Goal: Information Seeking & Learning: Learn about a topic

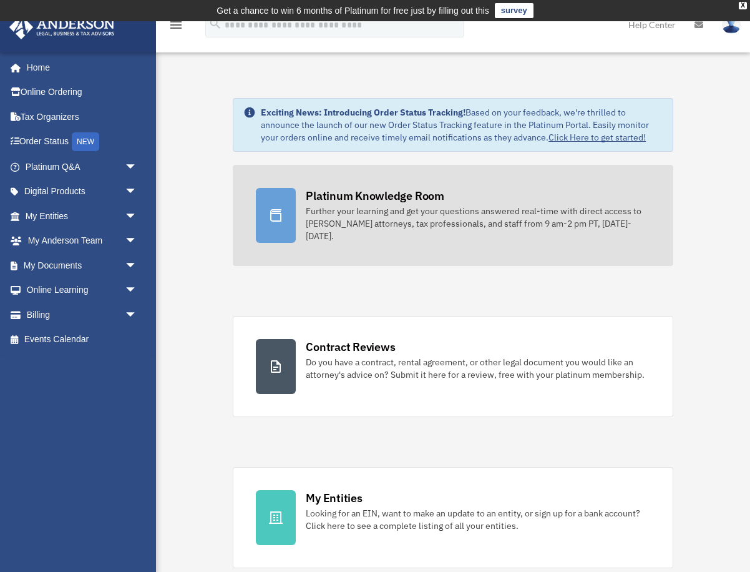
click at [344, 203] on div "Platinum Knowledge Room" at bounding box center [375, 196] width 139 height 16
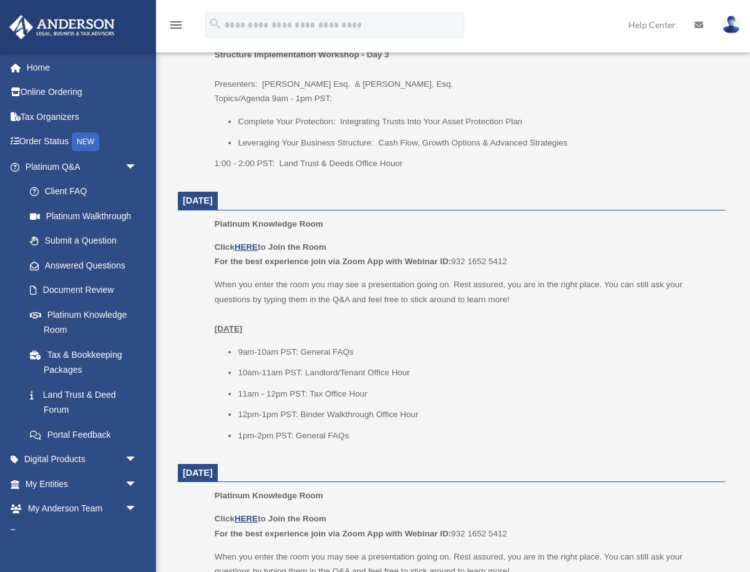
scroll to position [775, 0]
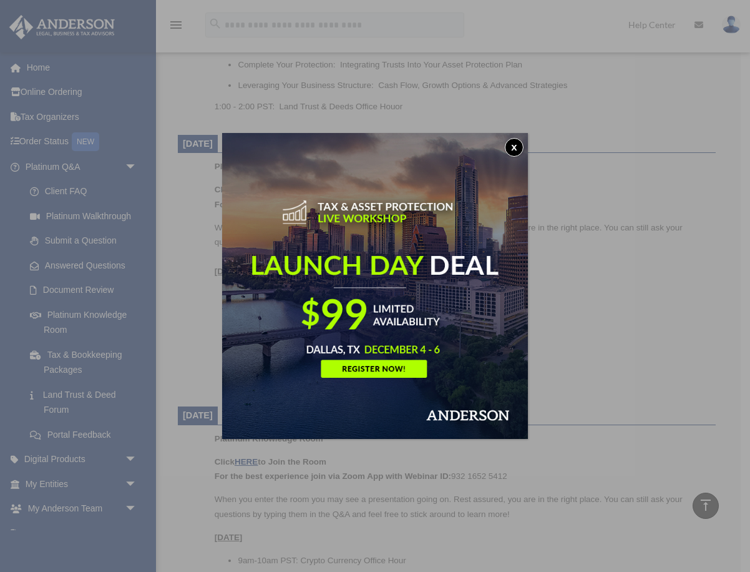
click at [505, 161] on img at bounding box center [375, 286] width 306 height 306
click at [517, 147] on button "x" at bounding box center [514, 147] width 19 height 19
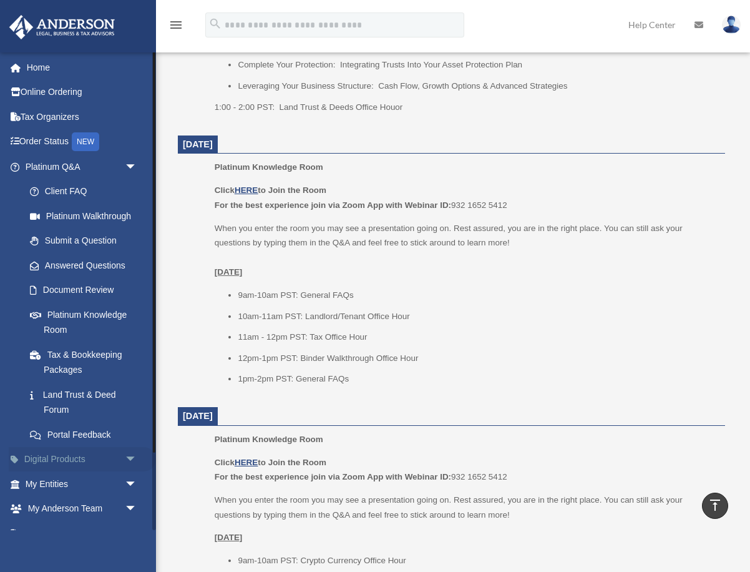
click at [130, 456] on span "arrow_drop_down" at bounding box center [137, 460] width 25 height 26
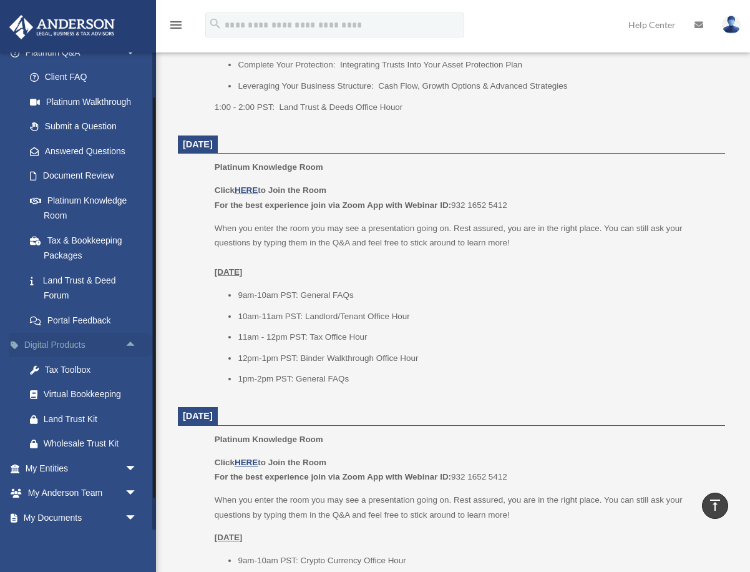
scroll to position [115, 0]
click at [126, 516] on span "arrow_drop_down" at bounding box center [137, 517] width 25 height 26
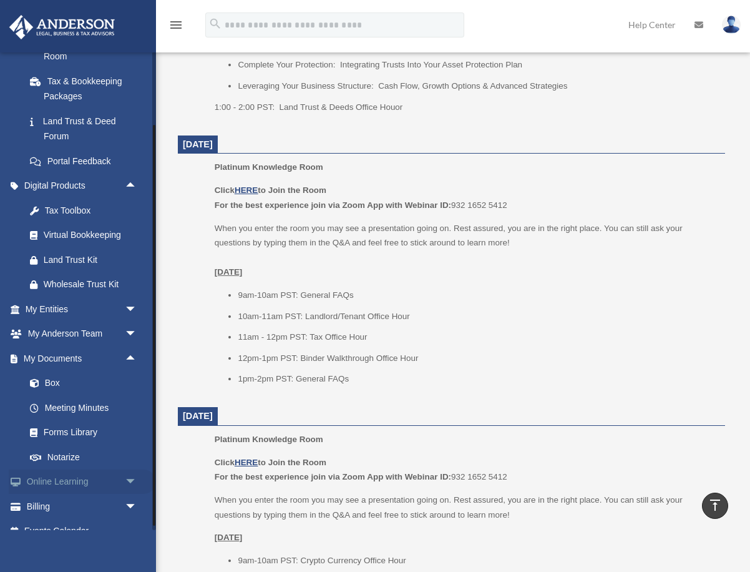
scroll to position [290, 0]
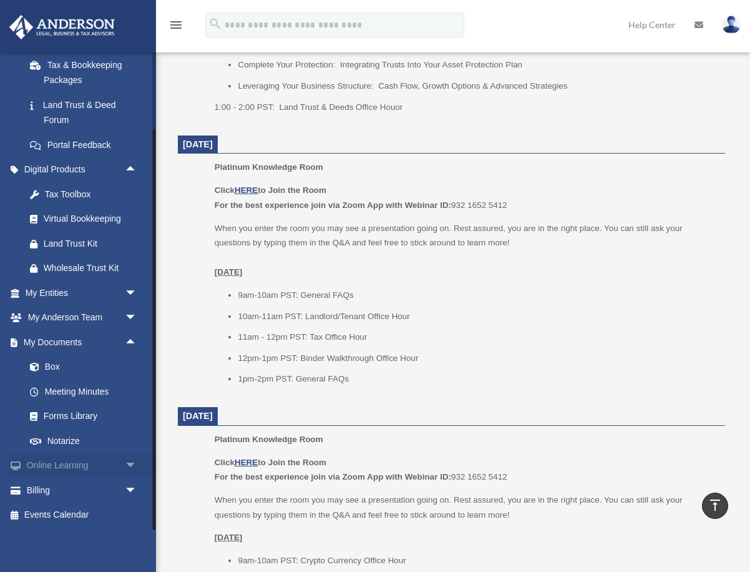
click at [130, 464] on span "arrow_drop_down" at bounding box center [137, 466] width 25 height 26
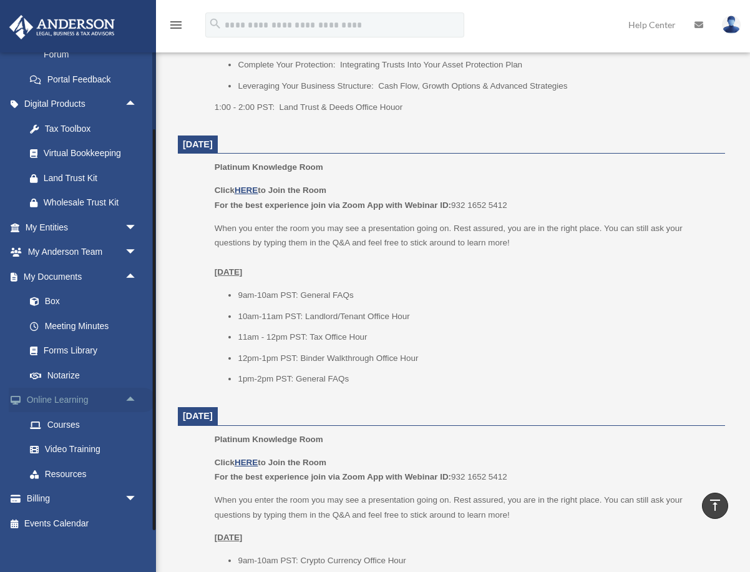
scroll to position [363, 0]
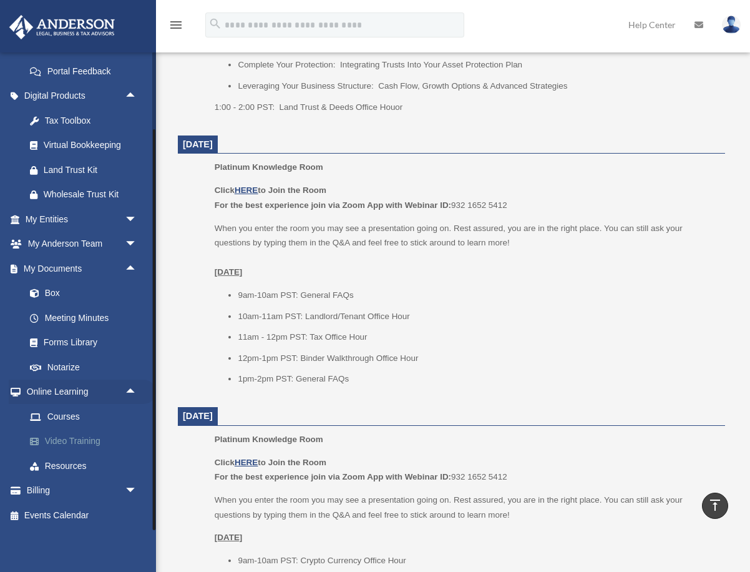
click at [76, 444] on link "Video Training" at bounding box center [86, 441] width 139 height 25
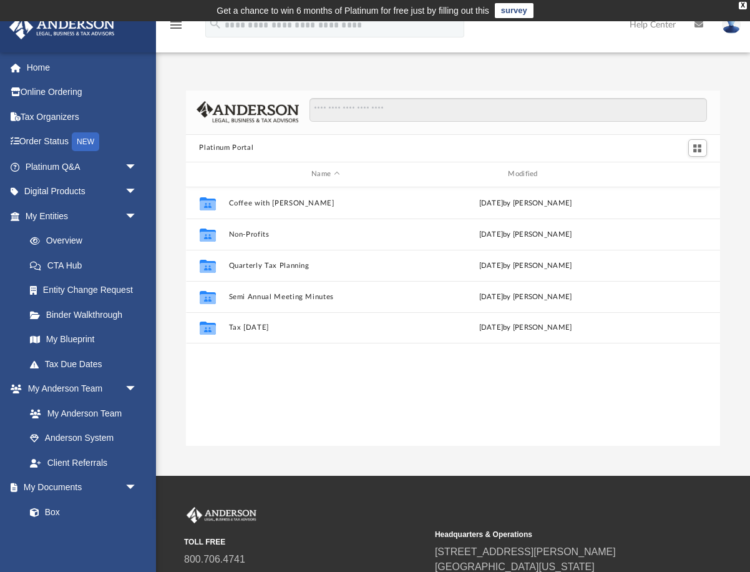
scroll to position [283, 534]
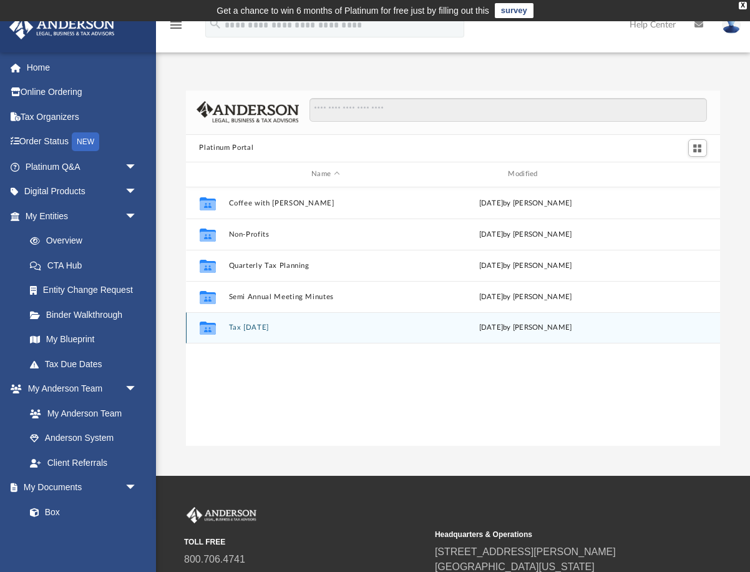
click at [259, 325] on button "Tax [DATE]" at bounding box center [325, 327] width 194 height 8
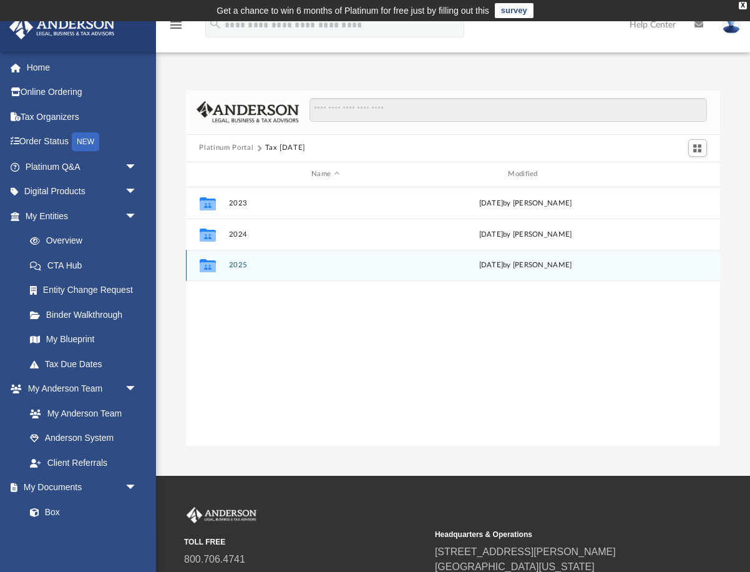
click at [238, 265] on button "2025" at bounding box center [325, 265] width 194 height 8
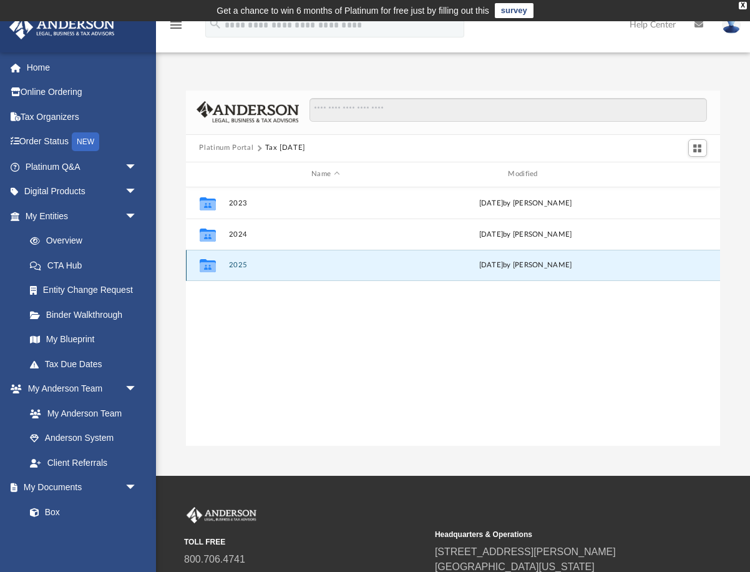
click at [238, 265] on button "2025" at bounding box center [325, 265] width 194 height 8
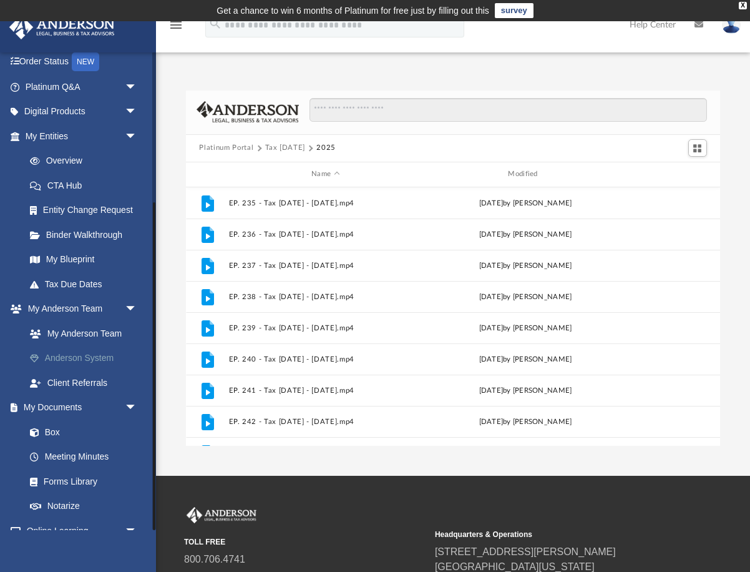
scroll to position [219, 0]
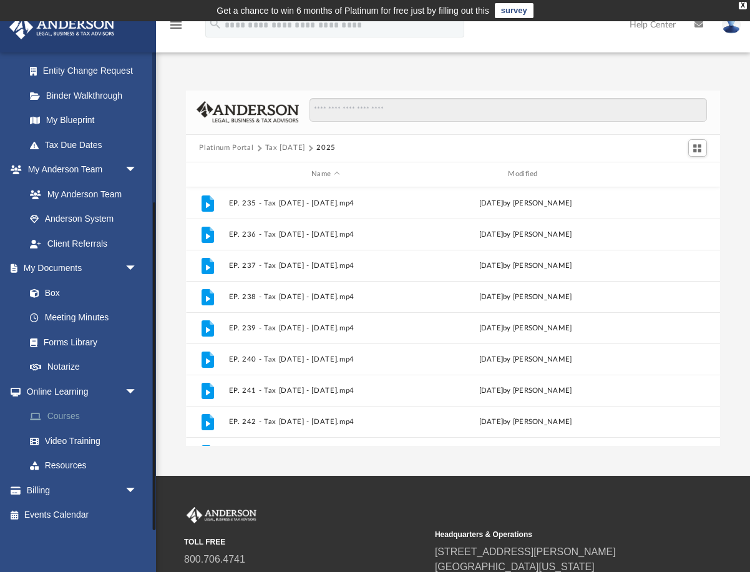
click at [72, 414] on link "Courses" at bounding box center [86, 416] width 139 height 25
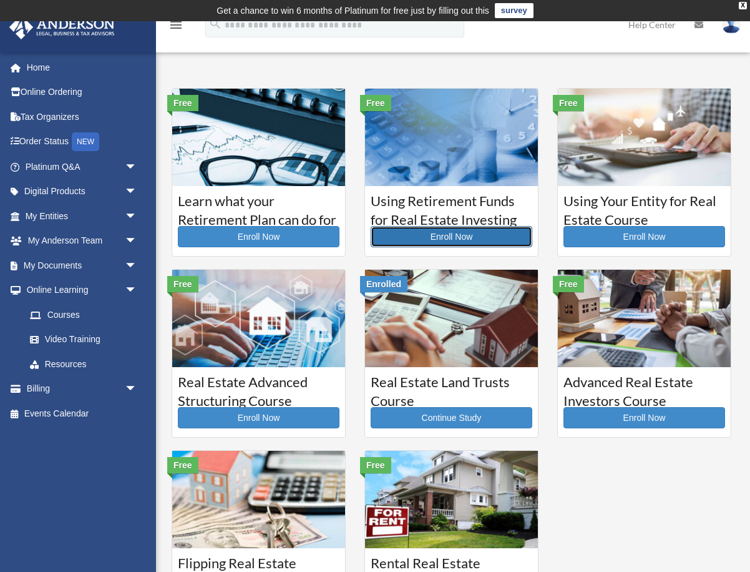
click at [443, 235] on link "Enroll Now" at bounding box center [452, 236] width 162 height 21
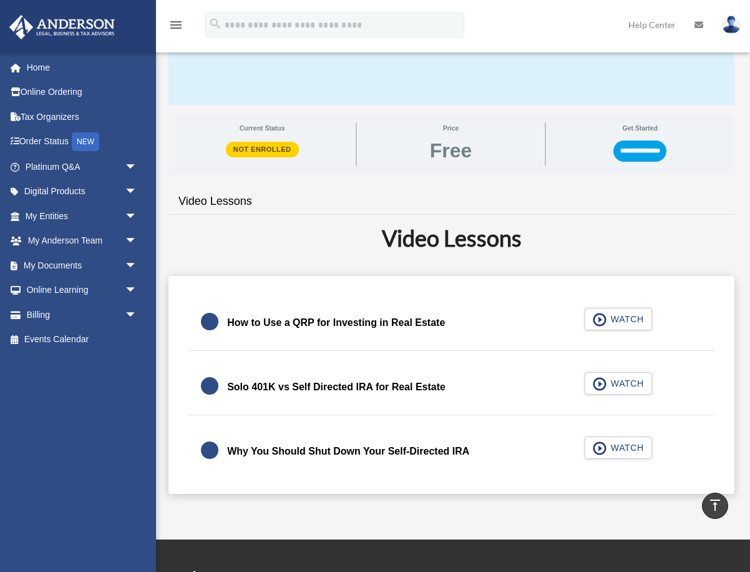
scroll to position [157, 0]
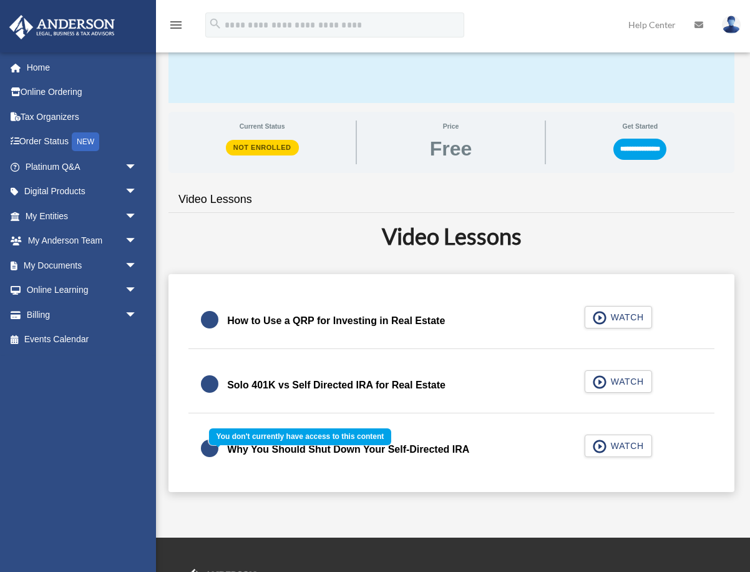
click at [628, 455] on div "Why You Should Shut Down Your Self-Directed IRA WATCH" at bounding box center [452, 449] width 554 height 55
click at [225, 451] on div "Why You Should Shut Down Your Self-Directed IRA WATCH" at bounding box center [452, 449] width 554 height 55
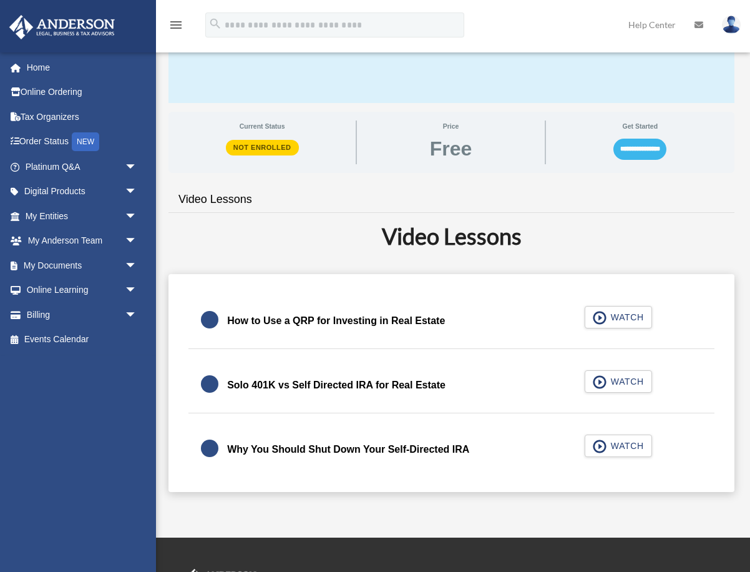
click at [624, 147] on input "**********" at bounding box center [640, 149] width 53 height 21
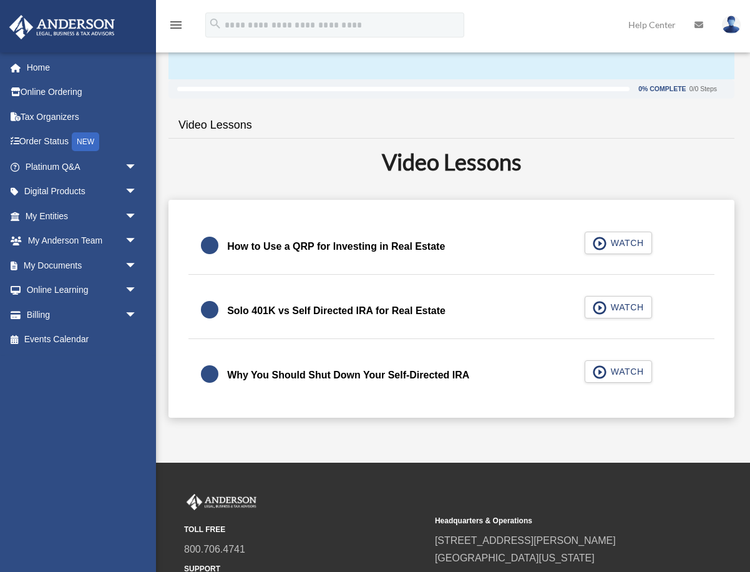
scroll to position [179, 0]
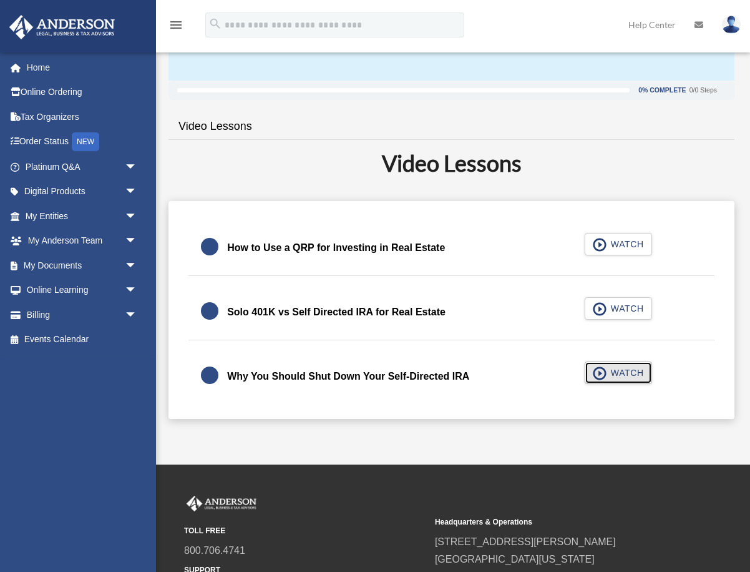
click at [609, 384] on button "WATCH" at bounding box center [618, 372] width 67 height 22
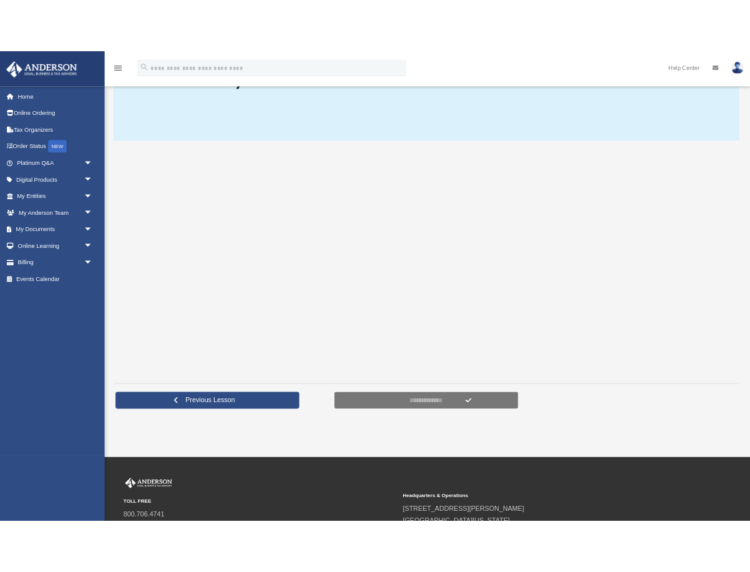
scroll to position [108, 0]
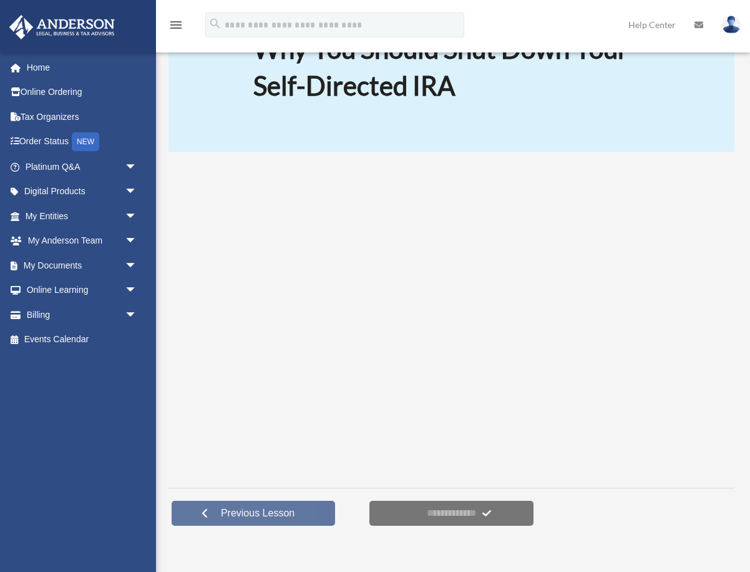
click at [239, 514] on span "Previous Lesson" at bounding box center [258, 513] width 94 height 12
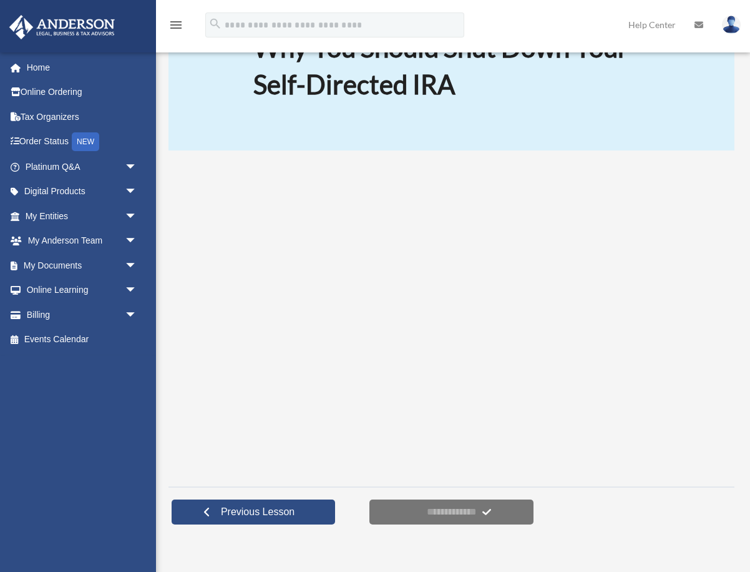
scroll to position [108, 0]
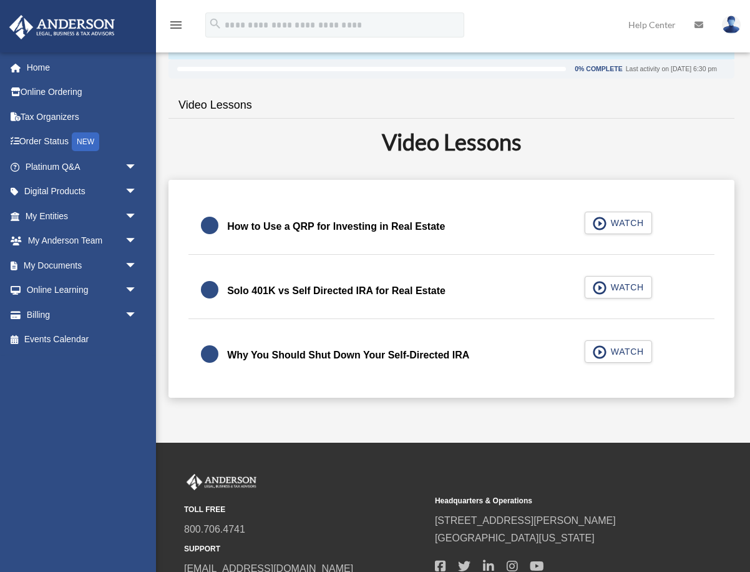
scroll to position [206, 0]
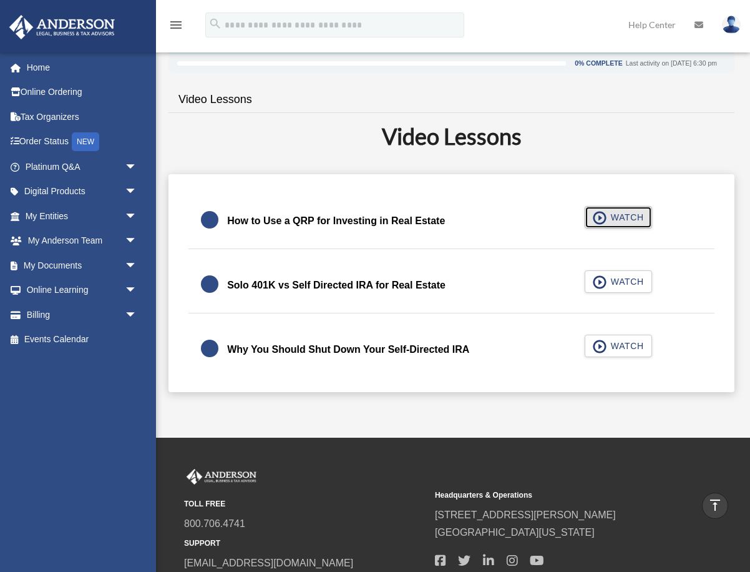
click at [627, 228] on button "WATCH" at bounding box center [618, 217] width 67 height 22
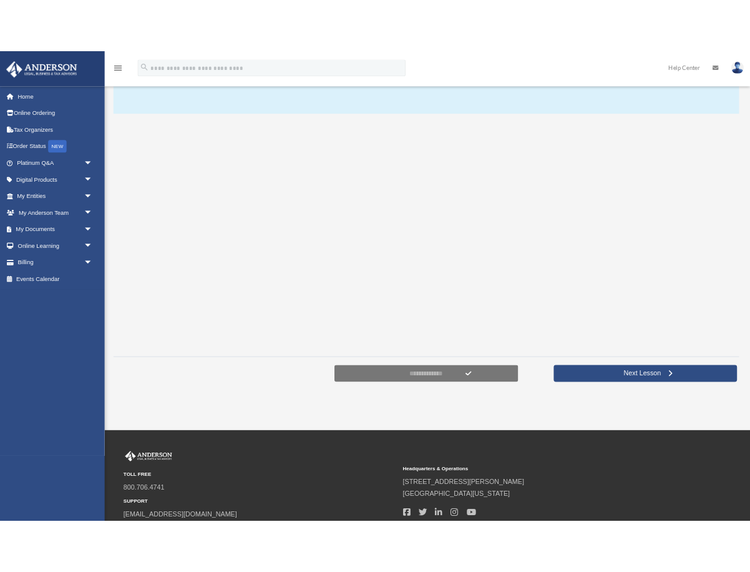
scroll to position [167, 0]
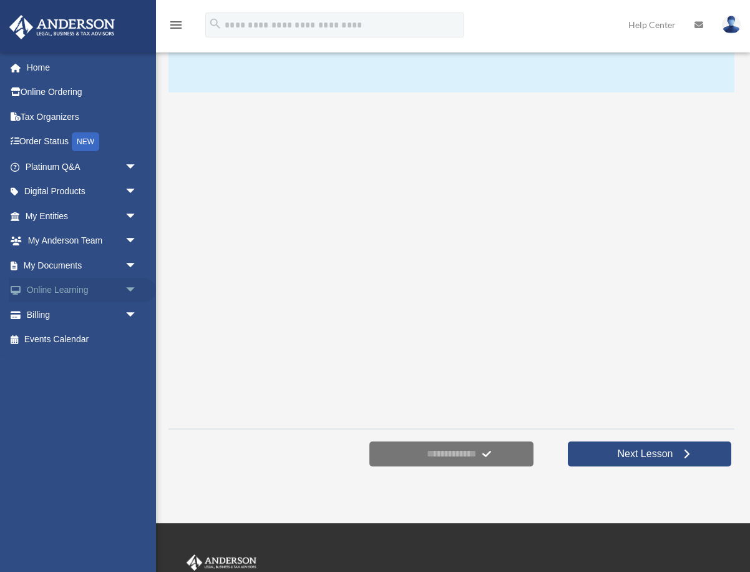
click at [132, 290] on span "arrow_drop_down" at bounding box center [137, 291] width 25 height 26
click at [82, 335] on link "Video Training" at bounding box center [86, 339] width 139 height 25
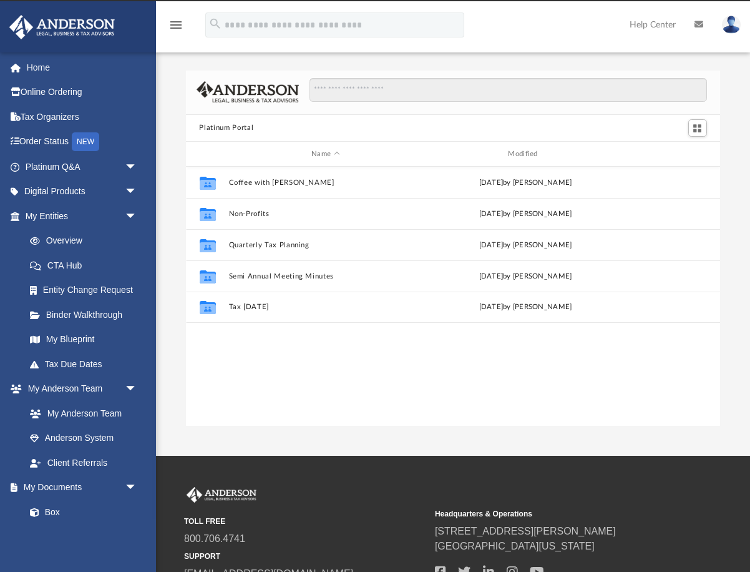
scroll to position [283, 534]
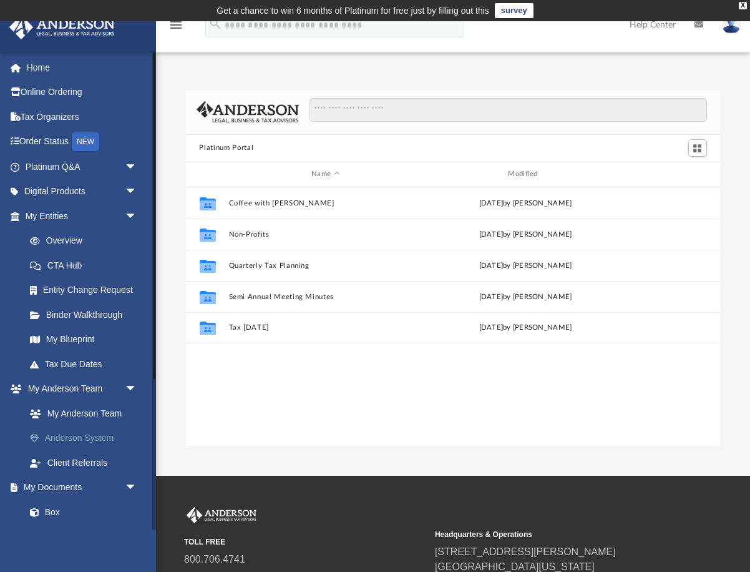
click at [100, 435] on link "Anderson System" at bounding box center [86, 438] width 139 height 25
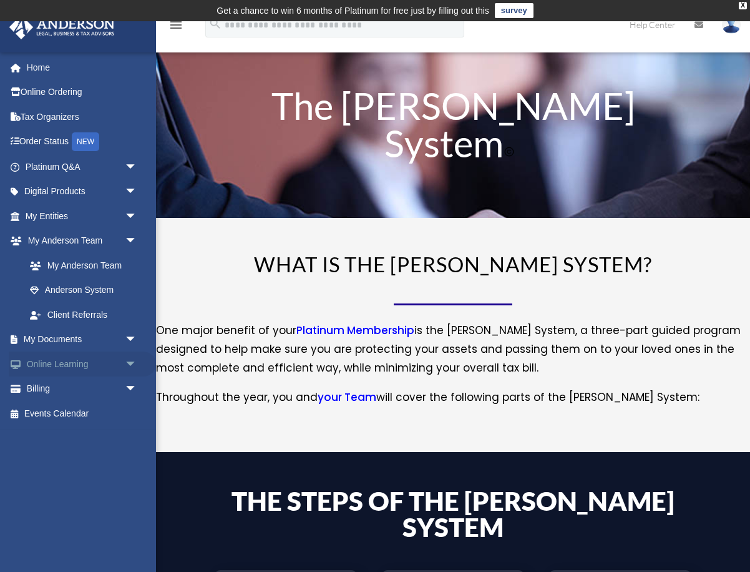
click at [128, 360] on span "arrow_drop_down" at bounding box center [137, 364] width 25 height 26
click at [74, 385] on link "Courses" at bounding box center [86, 388] width 139 height 25
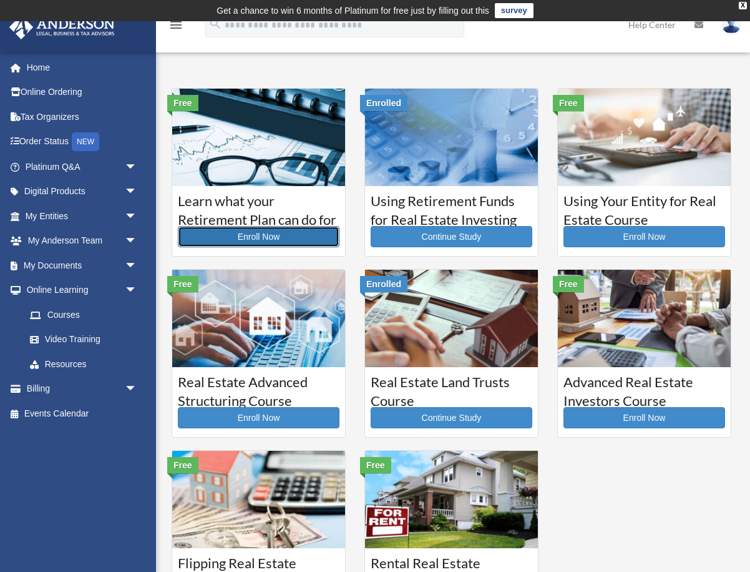
click at [293, 233] on link "Enroll Now" at bounding box center [259, 236] width 162 height 21
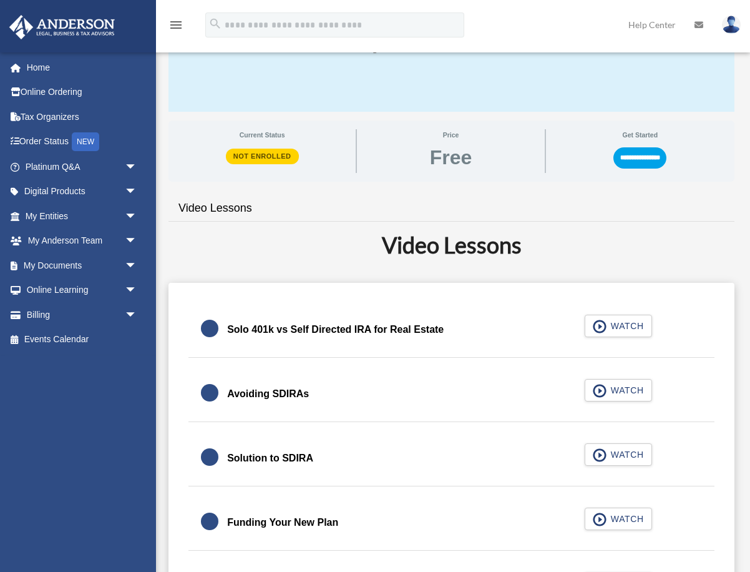
scroll to position [150, 0]
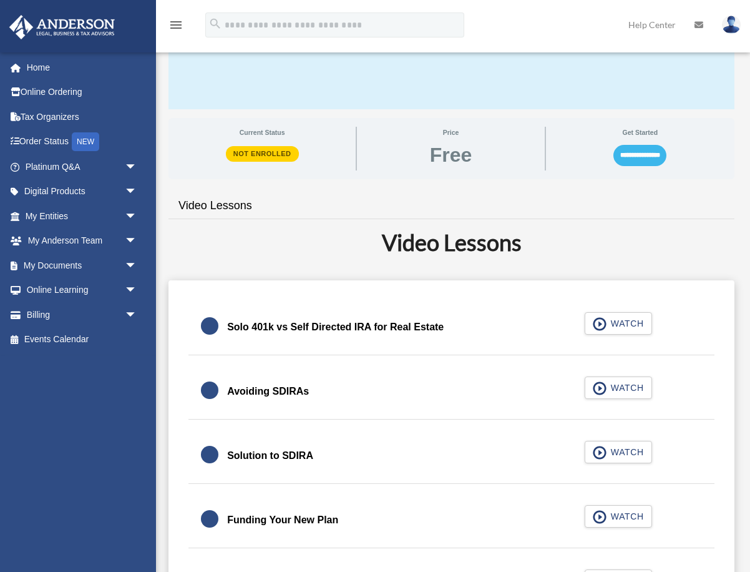
click at [619, 155] on input "**********" at bounding box center [640, 155] width 53 height 21
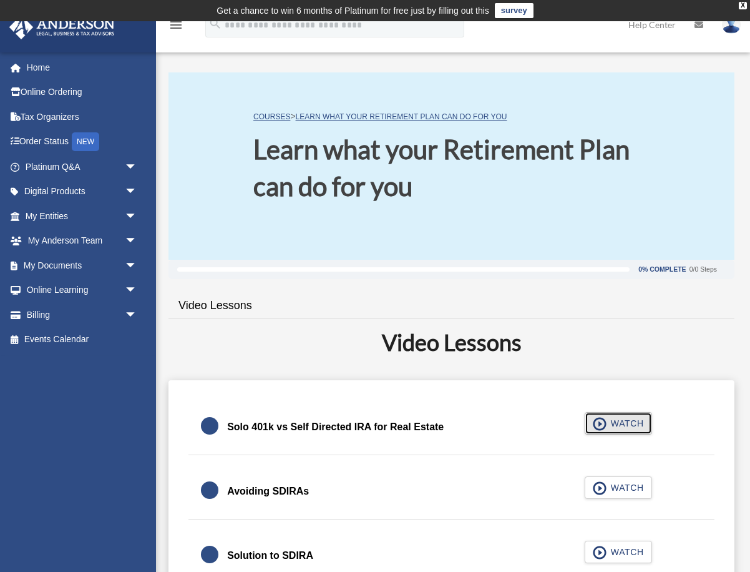
click at [618, 428] on span "WATCH" at bounding box center [625, 423] width 37 height 12
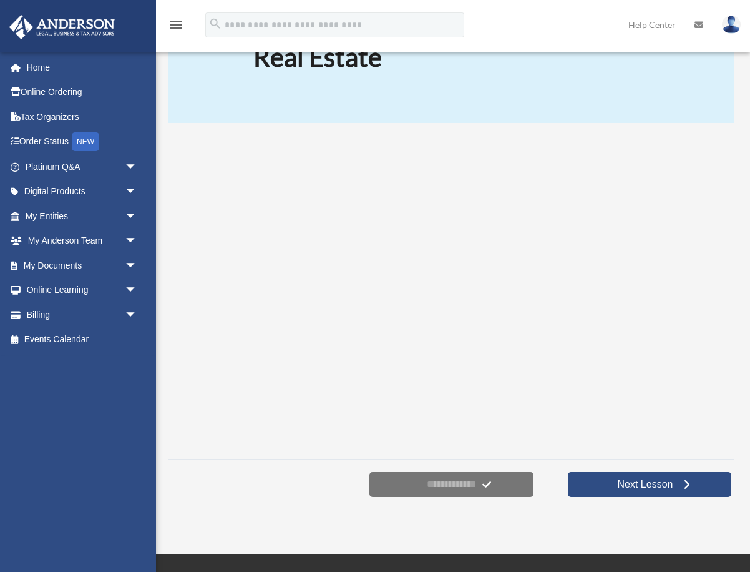
scroll to position [136, 0]
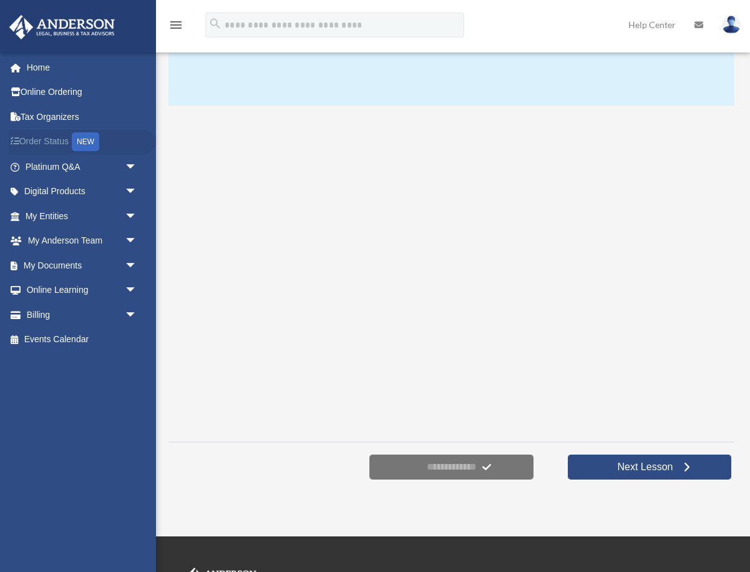
scroll to position [157, 0]
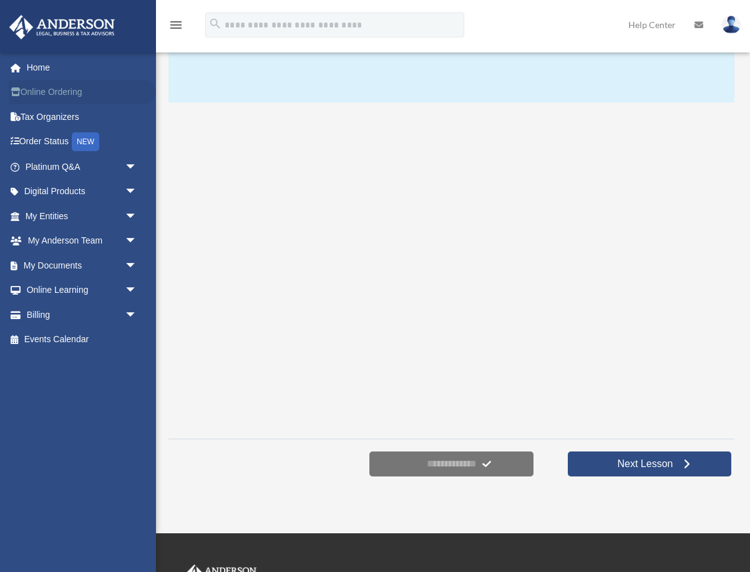
click at [56, 97] on link "Online Ordering" at bounding box center [82, 92] width 147 height 25
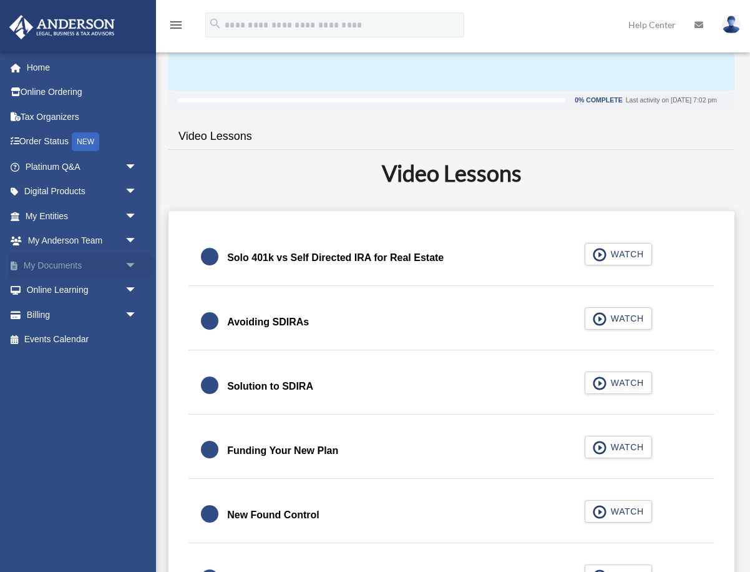
scroll to position [172, 0]
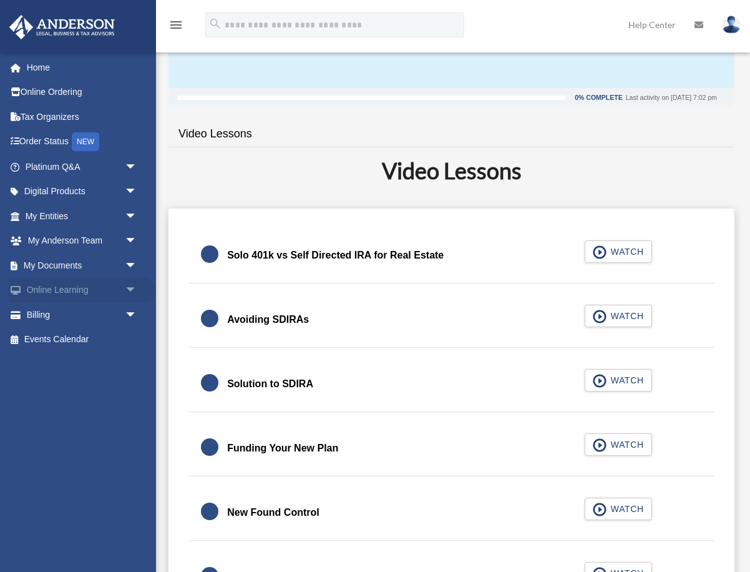
click at [130, 296] on span "arrow_drop_down" at bounding box center [137, 291] width 25 height 26
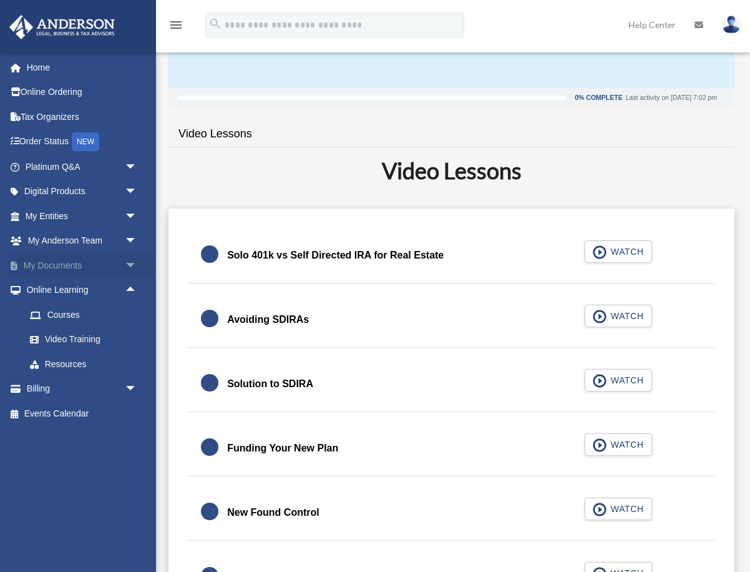
click at [129, 267] on span "arrow_drop_down" at bounding box center [137, 266] width 25 height 26
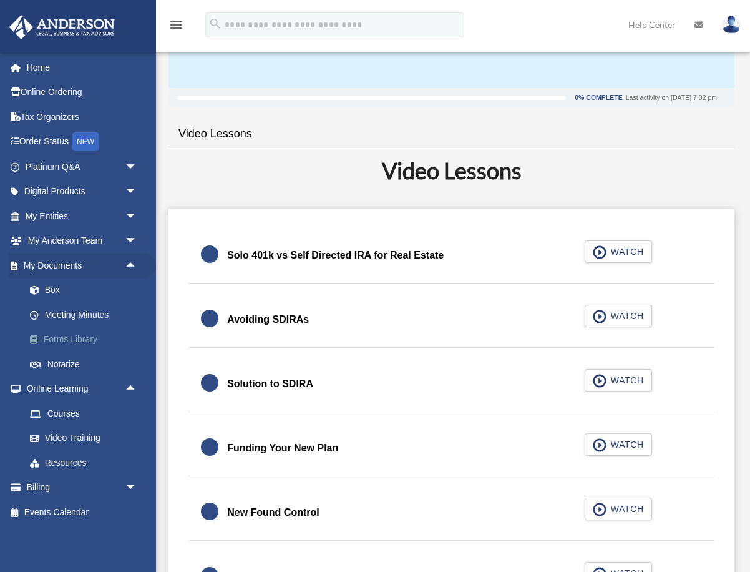
click at [92, 337] on link "Forms Library" at bounding box center [86, 339] width 139 height 25
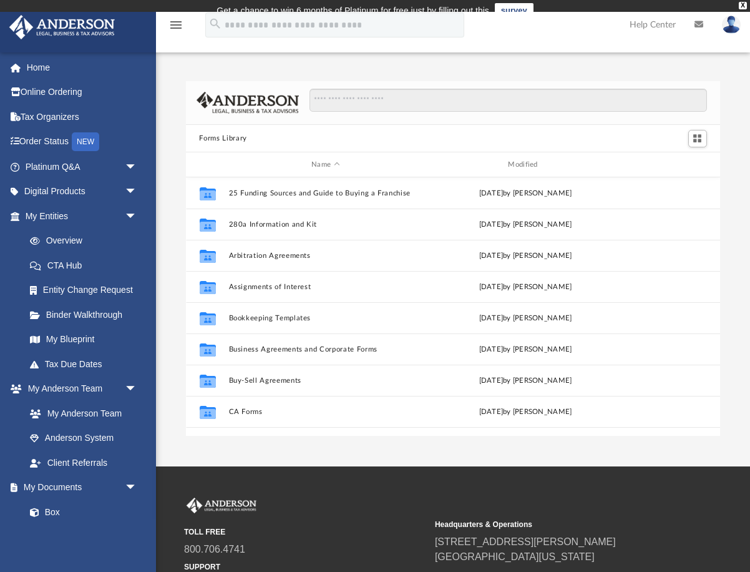
scroll to position [283, 534]
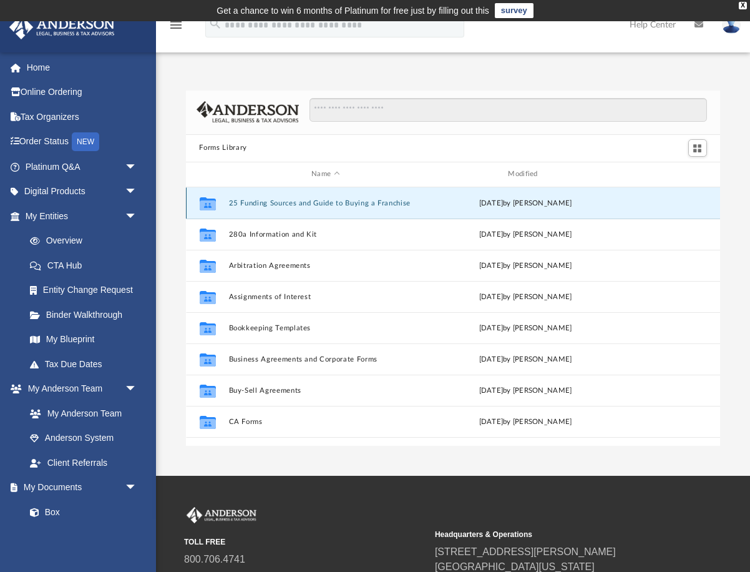
click at [330, 199] on button "25 Funding Sources and Guide to Buying a Franchise" at bounding box center [325, 203] width 194 height 8
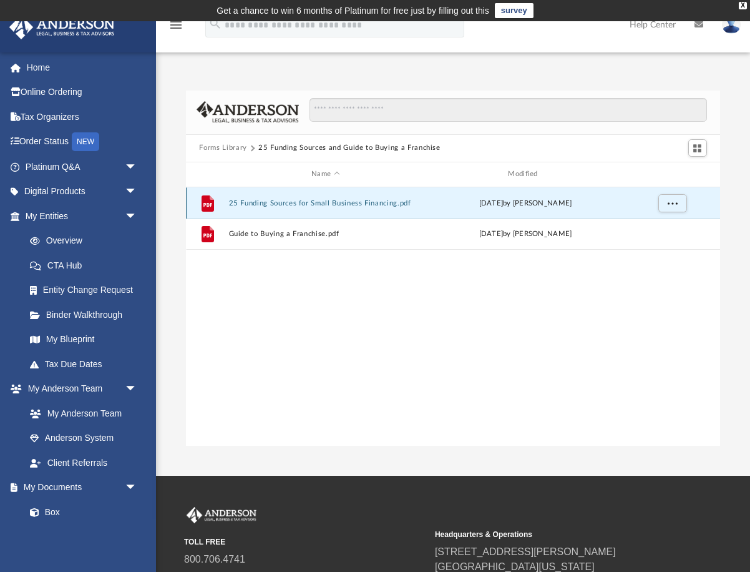
click at [299, 200] on button "25 Funding Sources for Small Business Financing.pdf" at bounding box center [325, 203] width 194 height 8
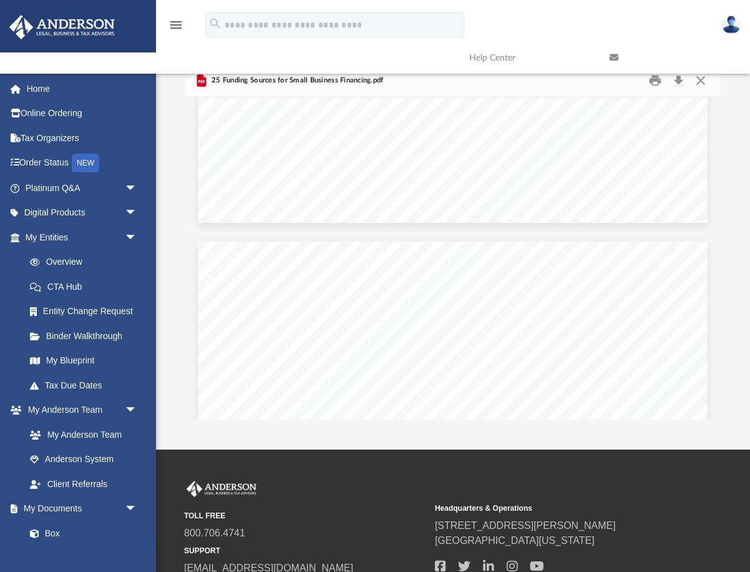
scroll to position [7735, 0]
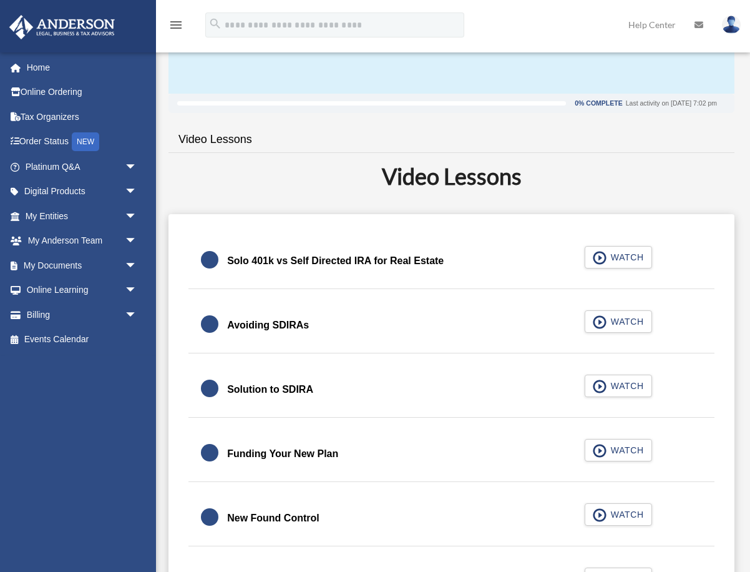
scroll to position [169, 0]
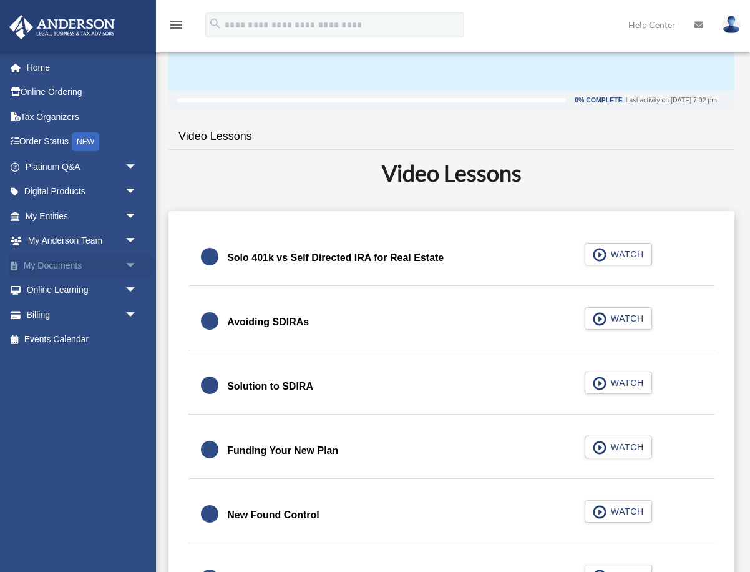
click at [130, 264] on span "arrow_drop_down" at bounding box center [137, 266] width 25 height 26
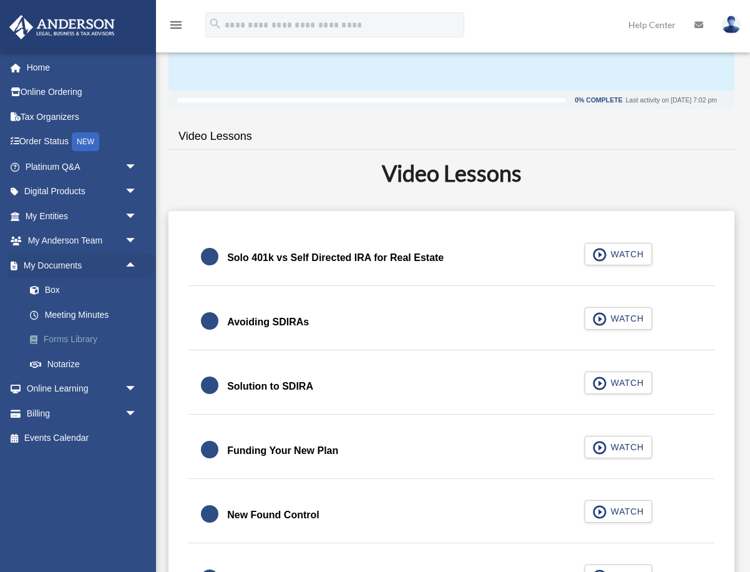
click at [71, 336] on link "Forms Library" at bounding box center [86, 339] width 139 height 25
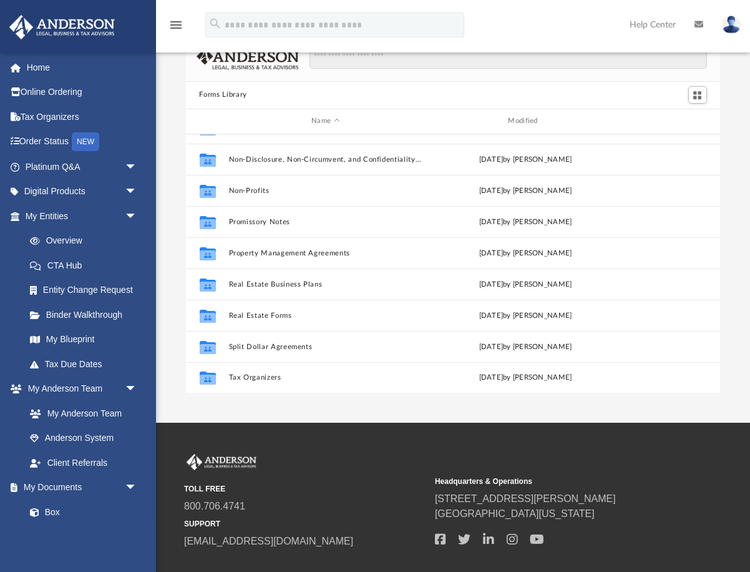
scroll to position [51, 0]
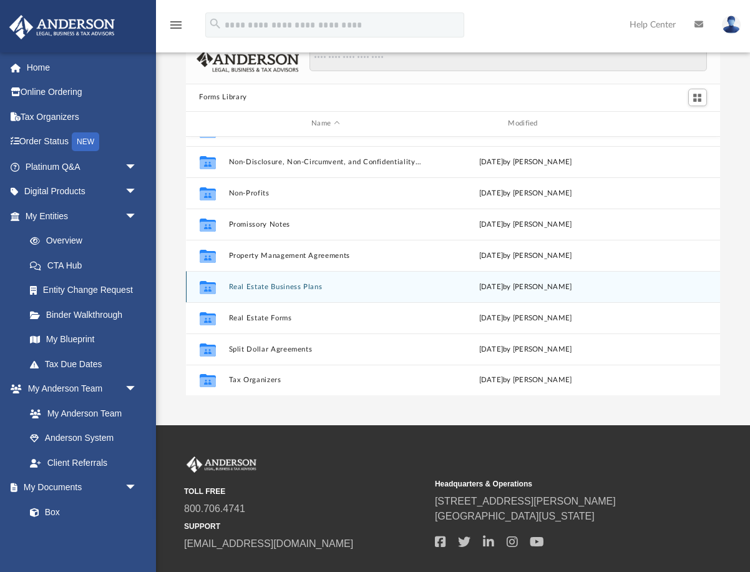
click at [294, 284] on button "Real Estate Business Plans" at bounding box center [325, 287] width 194 height 8
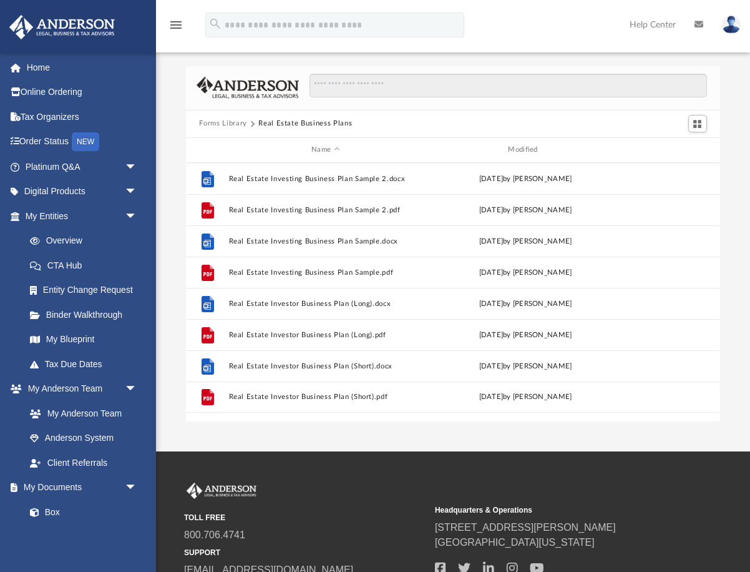
scroll to position [0, 0]
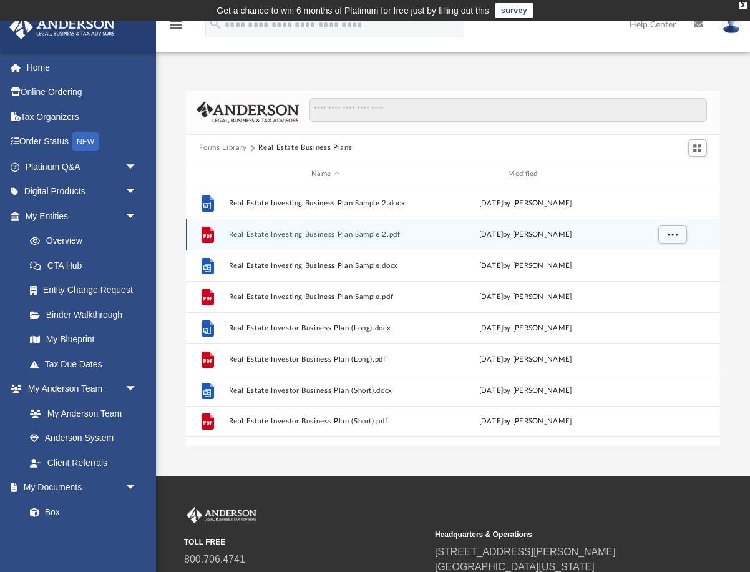
click at [306, 234] on button "Real Estate Investing Business Plan Sample 2.pdf" at bounding box center [325, 234] width 194 height 8
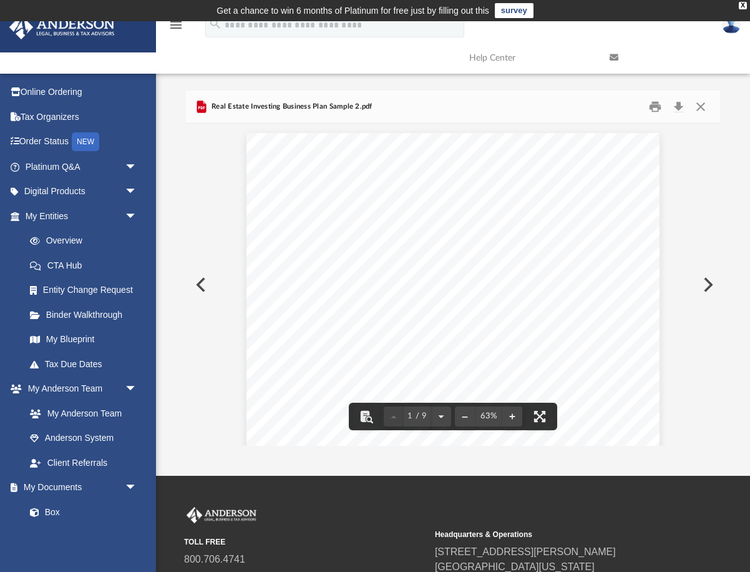
click at [197, 278] on button "Preview" at bounding box center [199, 284] width 27 height 35
click at [704, 104] on button "Close" at bounding box center [701, 106] width 22 height 19
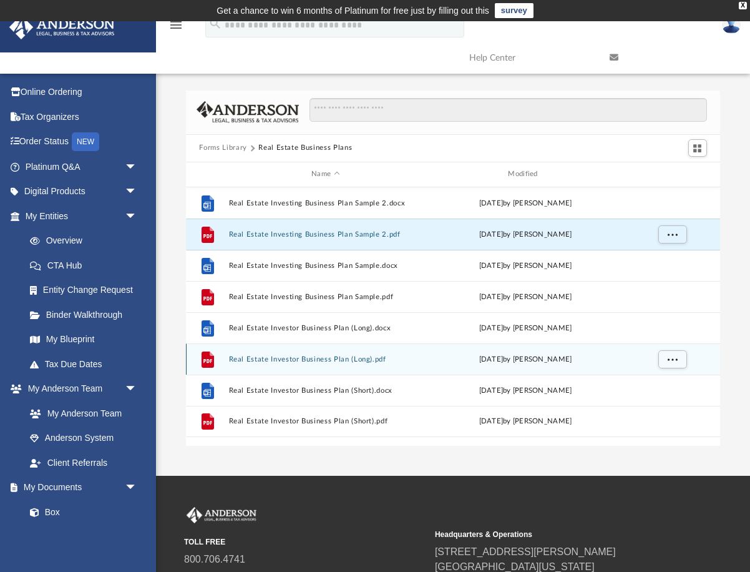
click at [378, 358] on button "Real Estate Investor Business Plan (Long).pdf" at bounding box center [325, 359] width 194 height 8
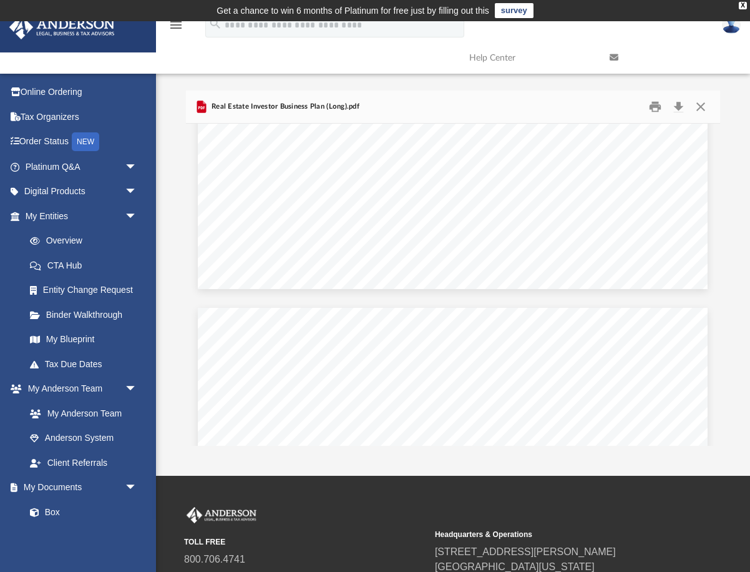
scroll to position [4578, 0]
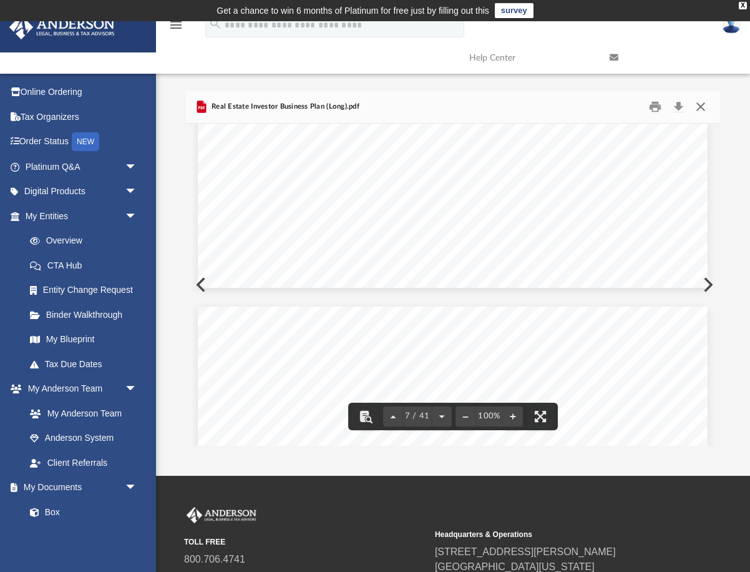
click at [707, 103] on button "Close" at bounding box center [701, 106] width 22 height 19
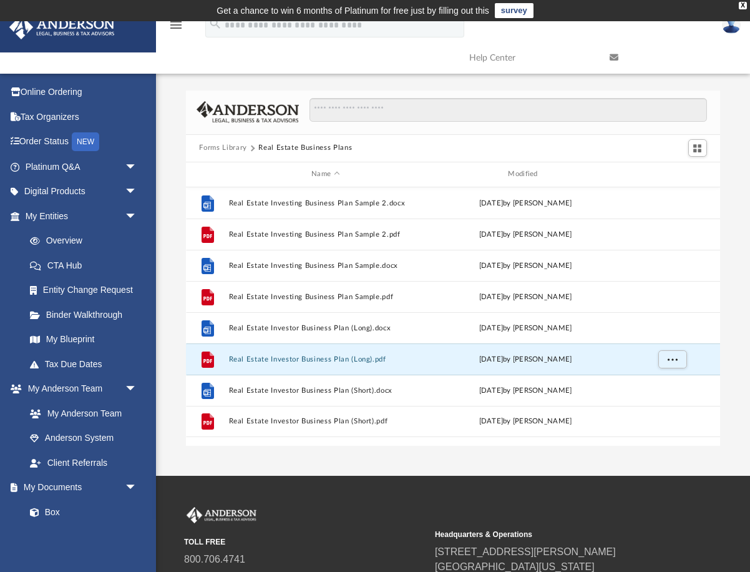
click at [231, 150] on button "Forms Library" at bounding box center [222, 147] width 47 height 11
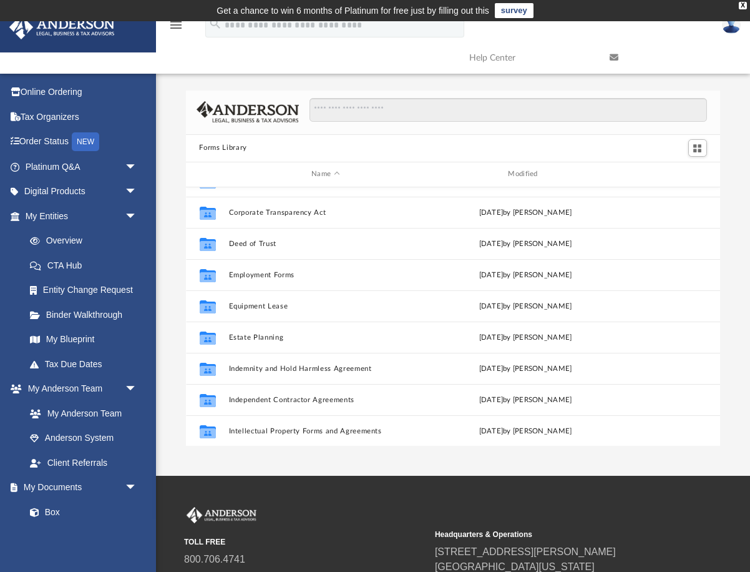
scroll to position [272, 0]
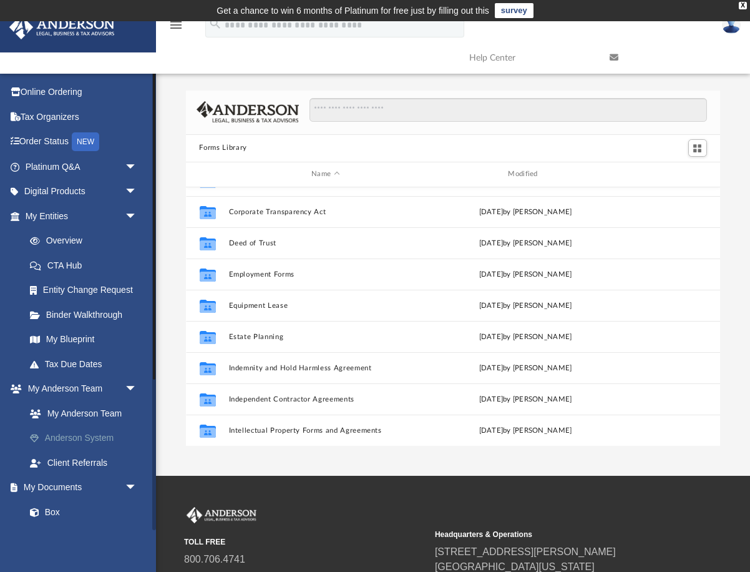
click at [105, 435] on link "Anderson System" at bounding box center [86, 438] width 139 height 25
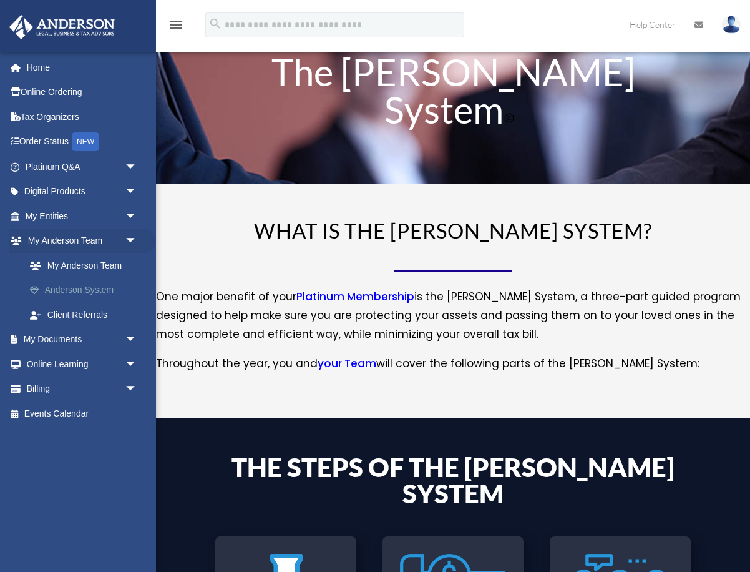
scroll to position [31, 0]
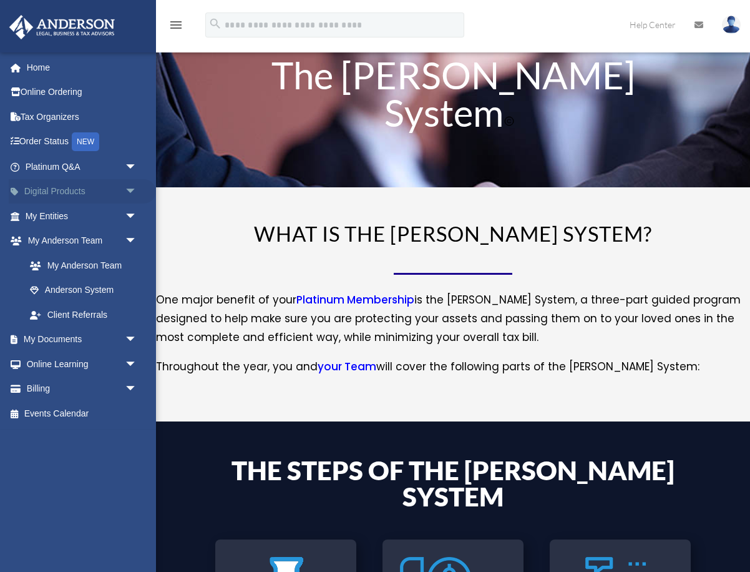
click at [134, 192] on span "arrow_drop_down" at bounding box center [137, 192] width 25 height 26
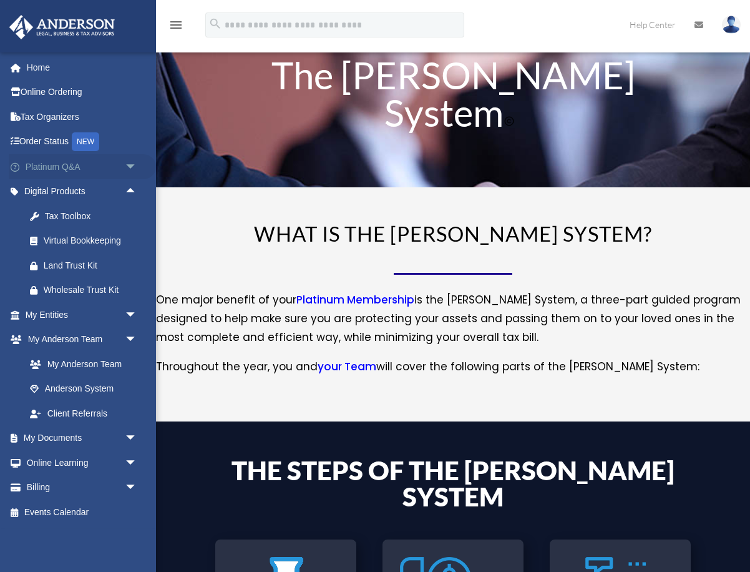
click at [133, 173] on span "arrow_drop_down" at bounding box center [137, 167] width 25 height 26
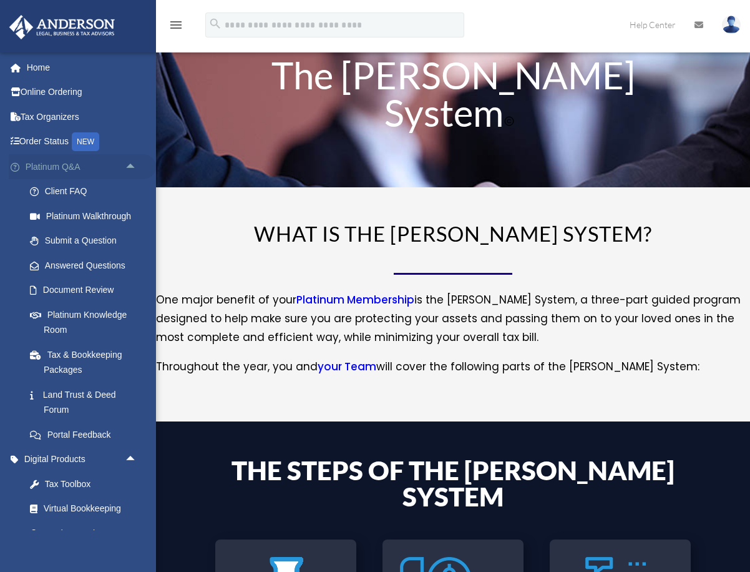
click at [133, 173] on span "arrow_drop_up" at bounding box center [137, 167] width 25 height 26
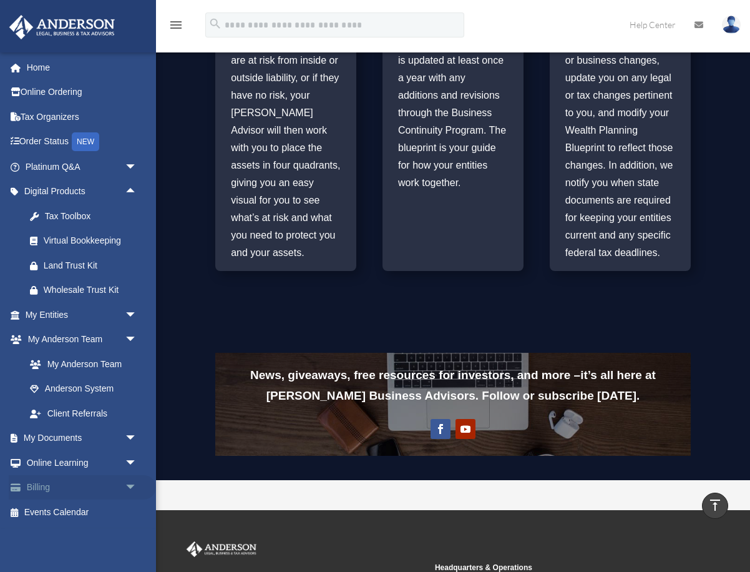
scroll to position [833, 0]
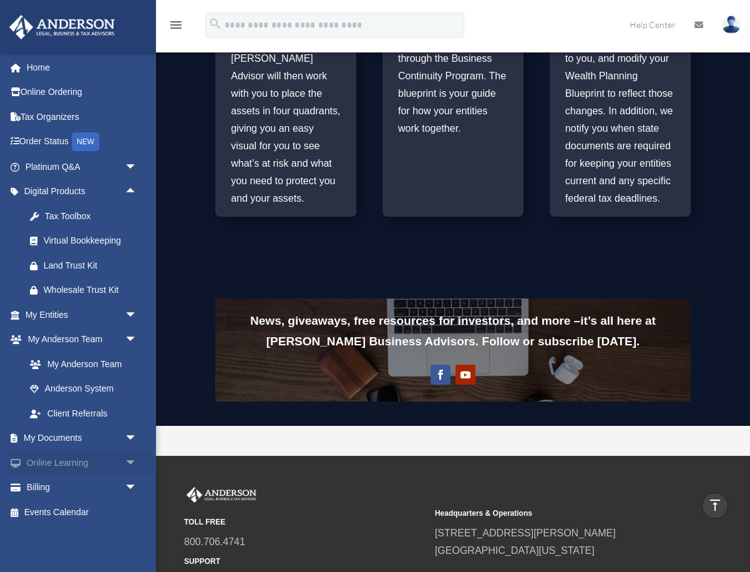
click at [130, 464] on span "arrow_drop_down" at bounding box center [137, 463] width 25 height 26
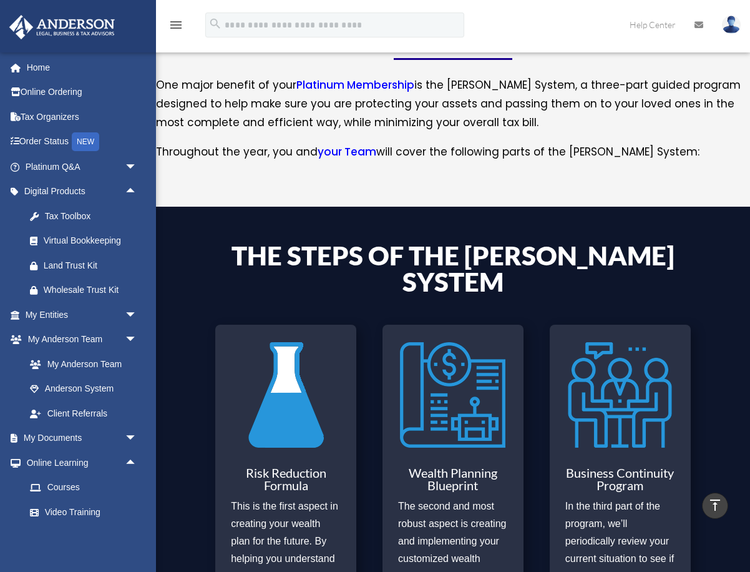
scroll to position [0, 0]
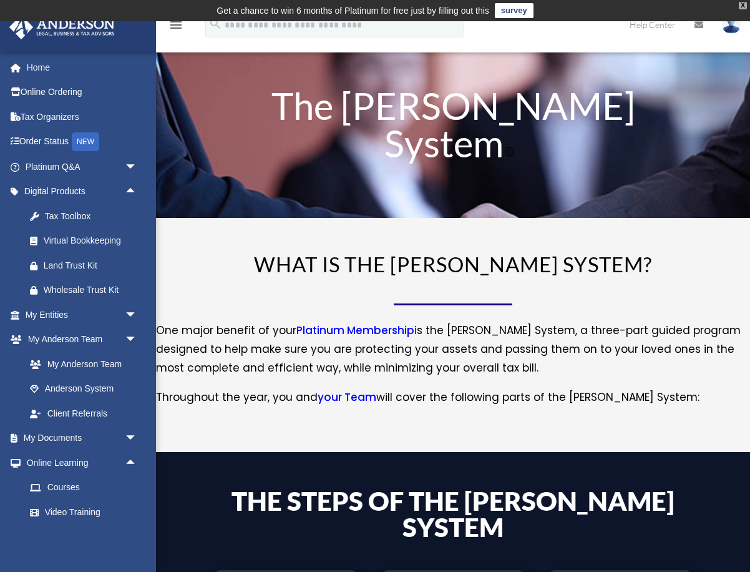
click at [742, 7] on div "X" at bounding box center [743, 5] width 8 height 7
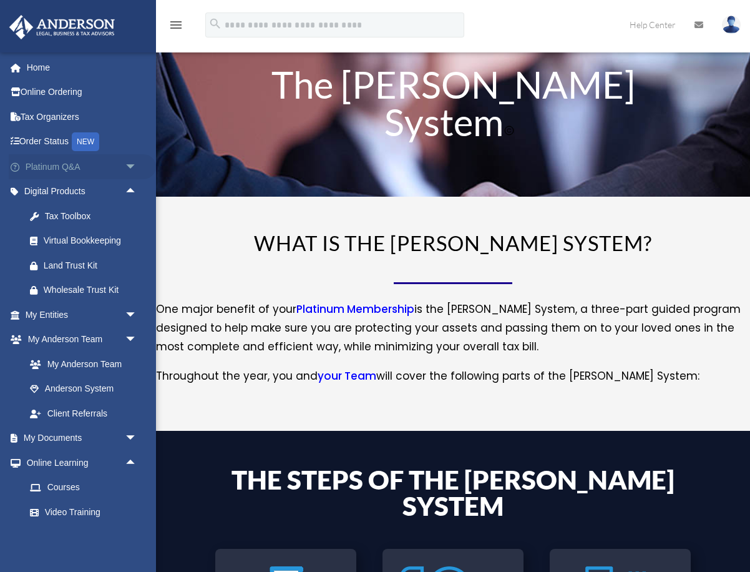
click at [78, 167] on link "Platinum Q&A arrow_drop_down" at bounding box center [82, 166] width 147 height 25
click at [130, 165] on span "arrow_drop_down" at bounding box center [137, 167] width 25 height 26
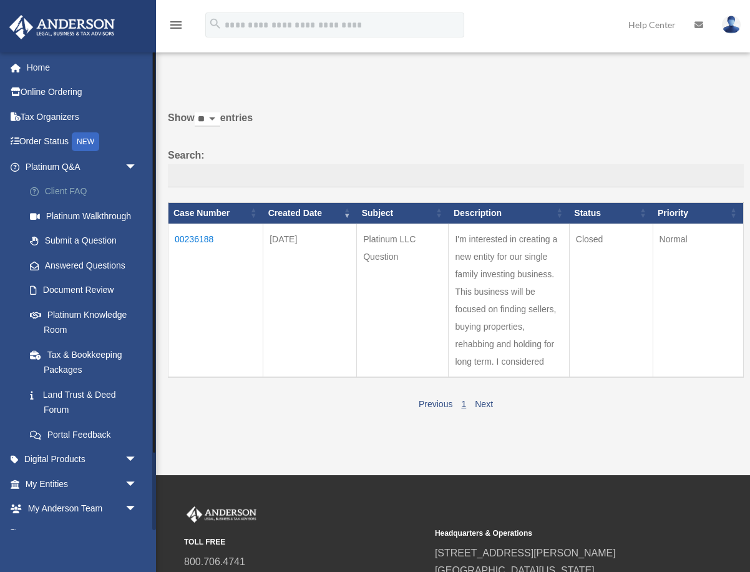
click at [79, 194] on link "Client FAQ" at bounding box center [86, 191] width 139 height 25
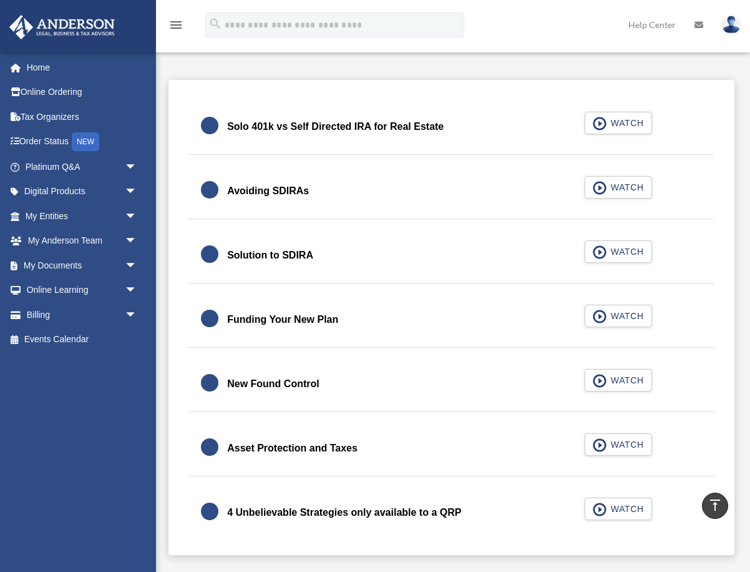
scroll to position [276, 0]
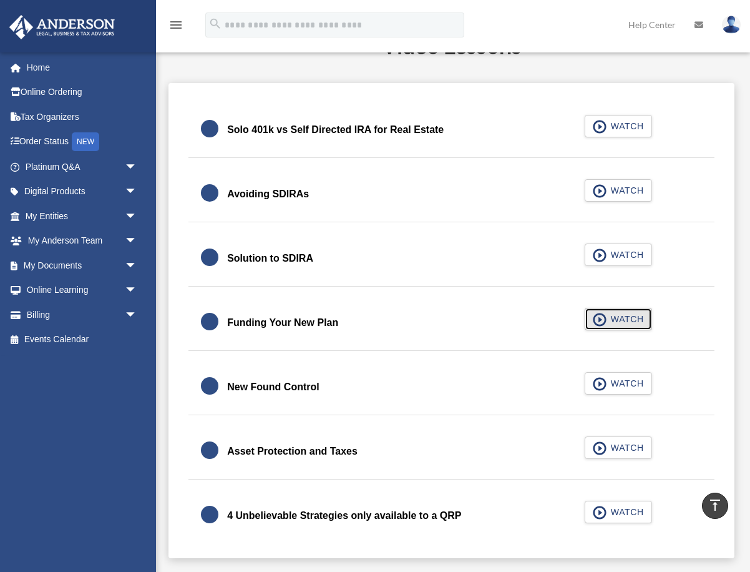
click at [616, 325] on span "WATCH" at bounding box center [625, 319] width 37 height 12
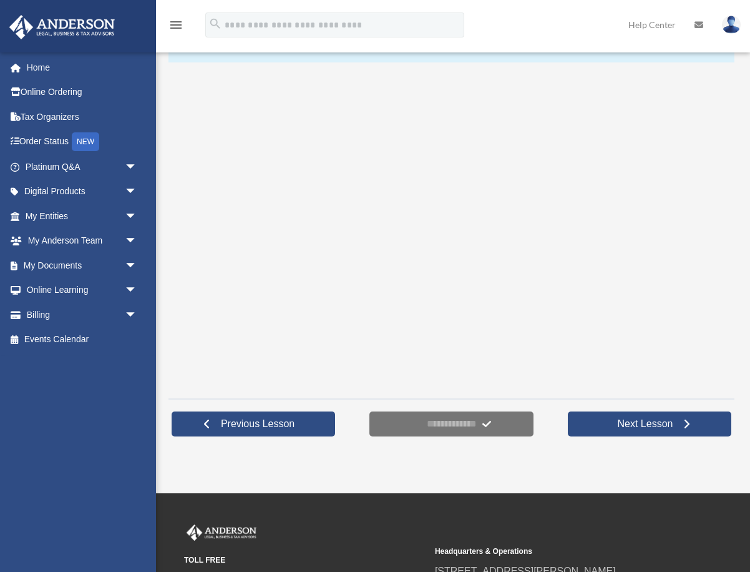
scroll to position [177, 0]
